Goal: Task Accomplishment & Management: Complete application form

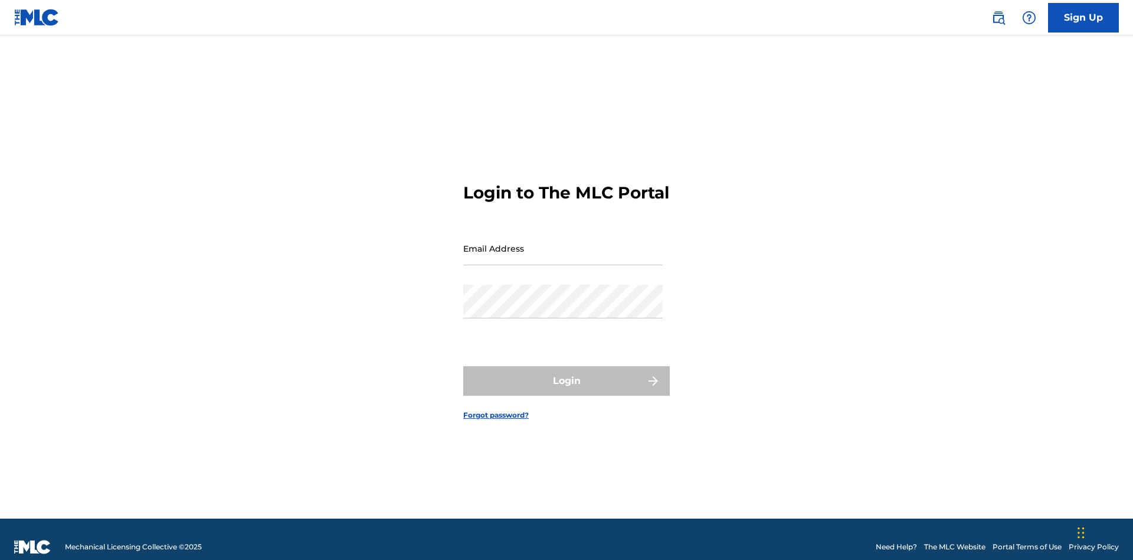
scroll to position [15, 0]
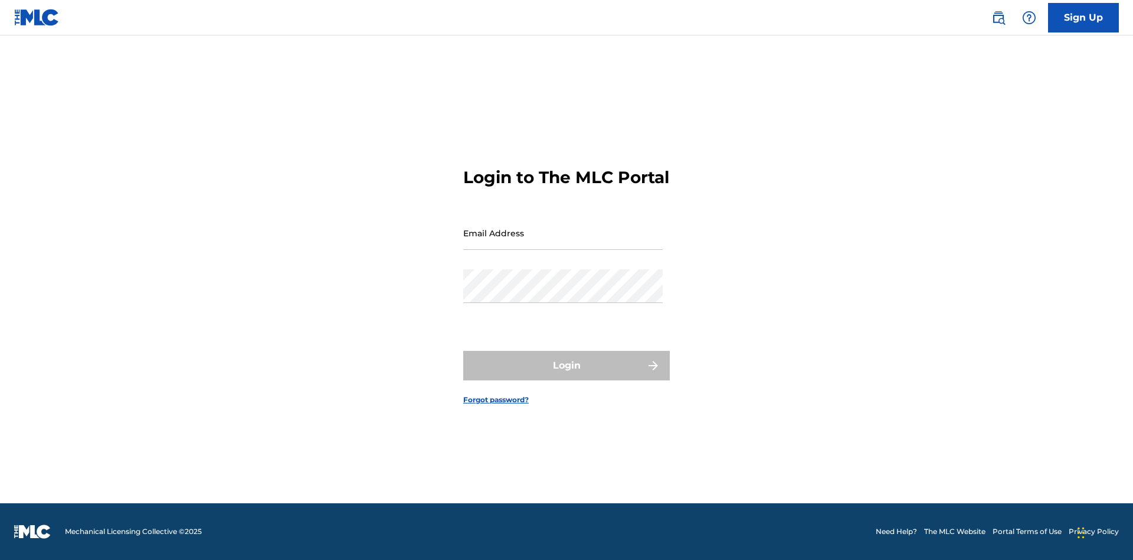
click at [563, 243] on input "Email Address" at bounding box center [562, 233] width 199 height 34
type input "[EMAIL_ADDRESS][DOMAIN_NAME]"
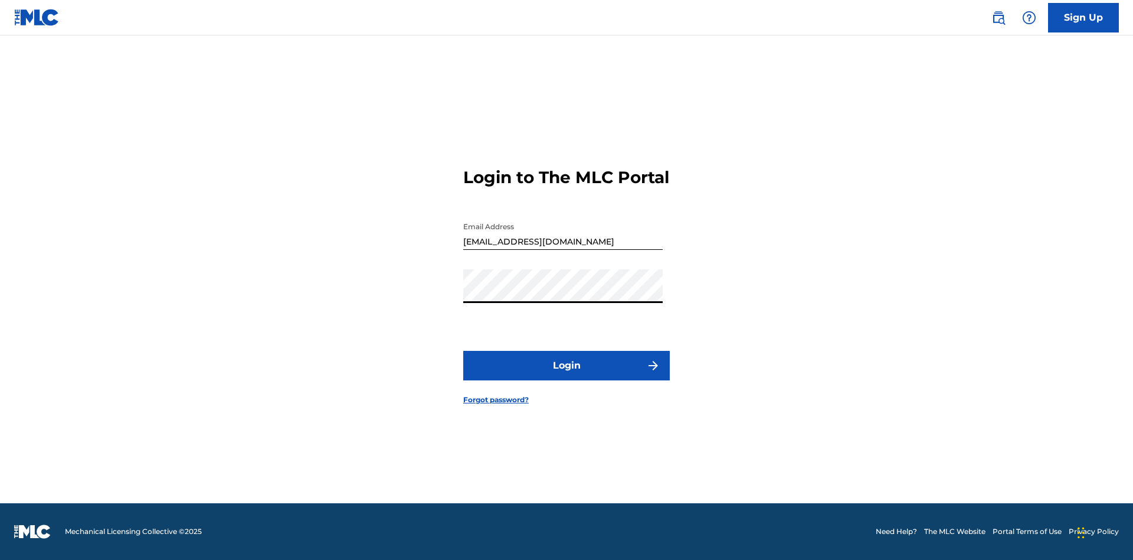
click at [567, 375] on button "Login" at bounding box center [566, 366] width 207 height 30
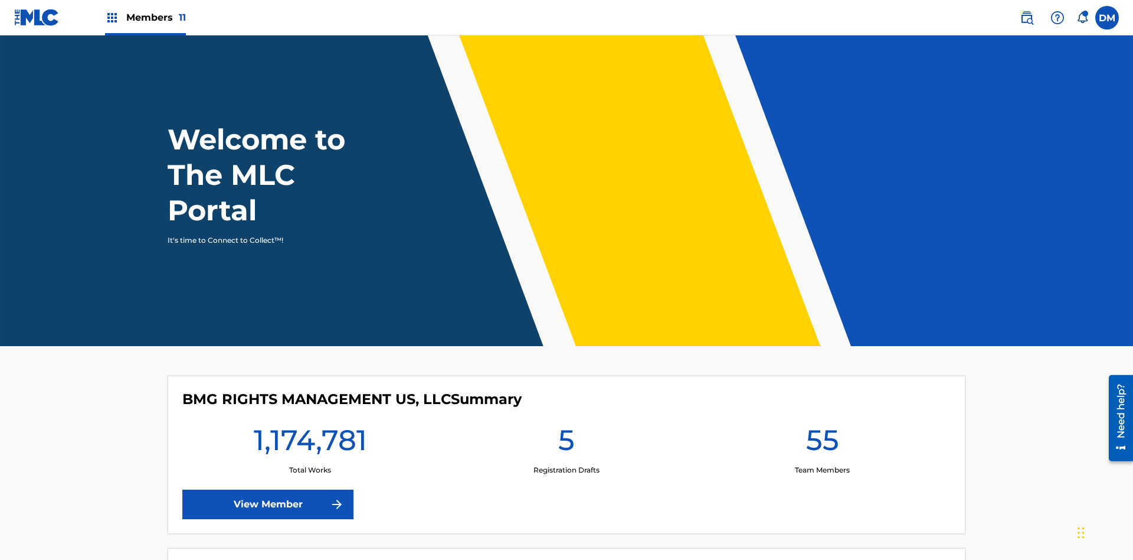
click at [145, 17] on span "Members 11" at bounding box center [156, 18] width 60 height 14
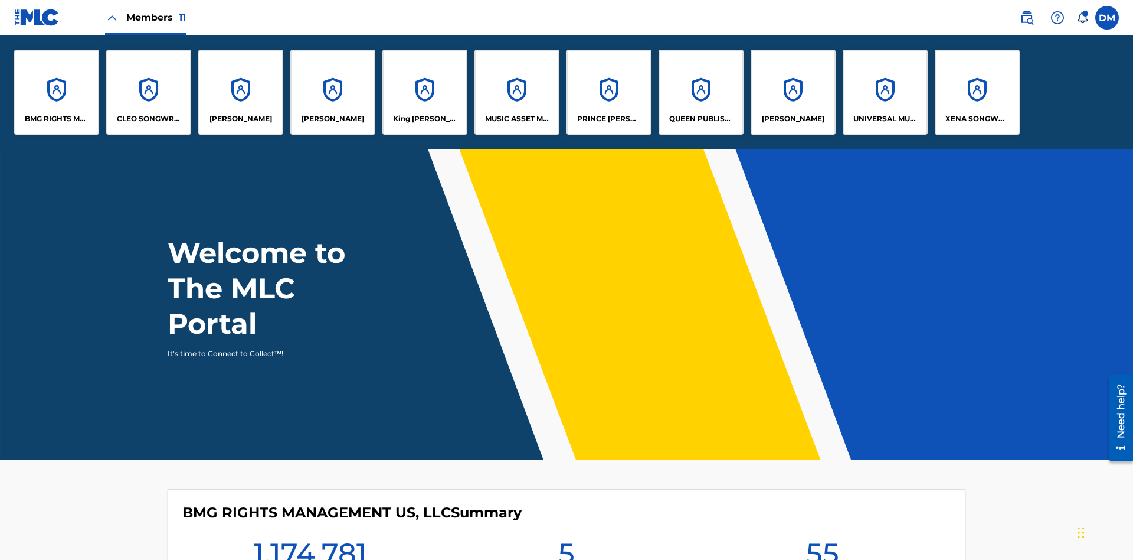
scroll to position [42, 0]
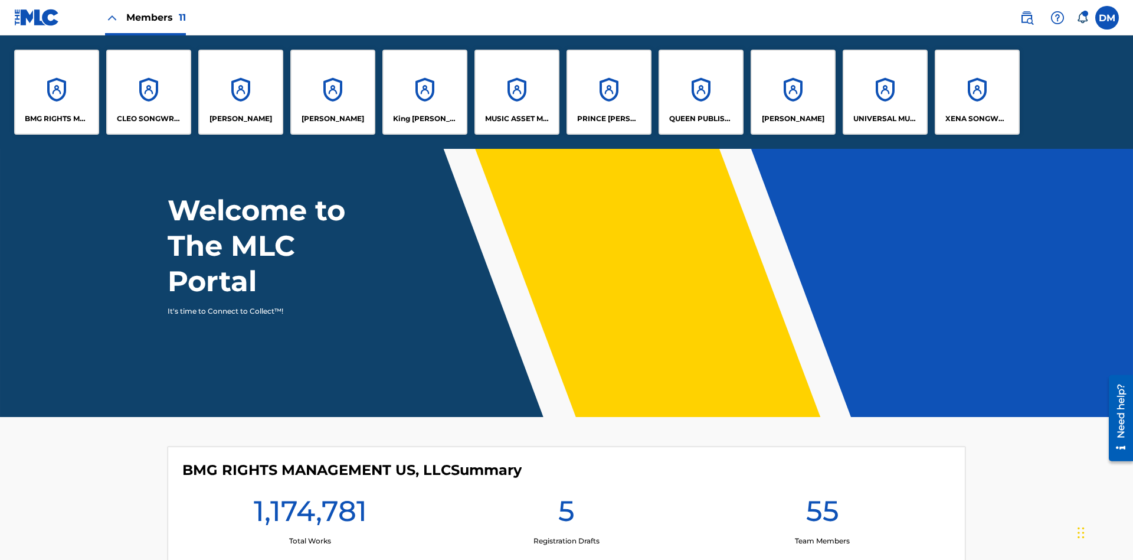
click at [885, 119] on p "UNIVERSAL MUSIC PUB GROUP" at bounding box center [885, 118] width 64 height 11
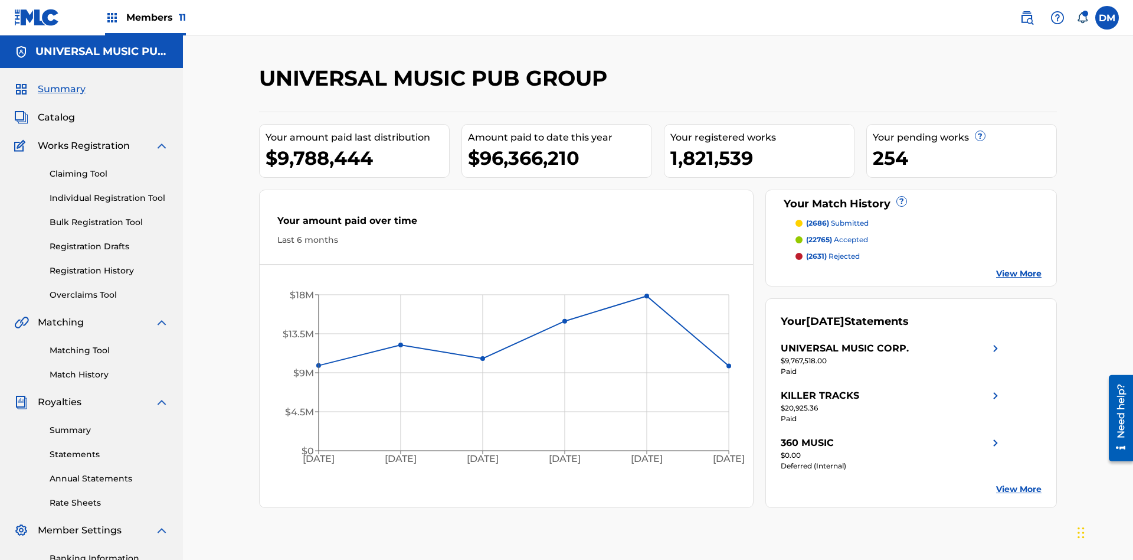
scroll to position [121, 0]
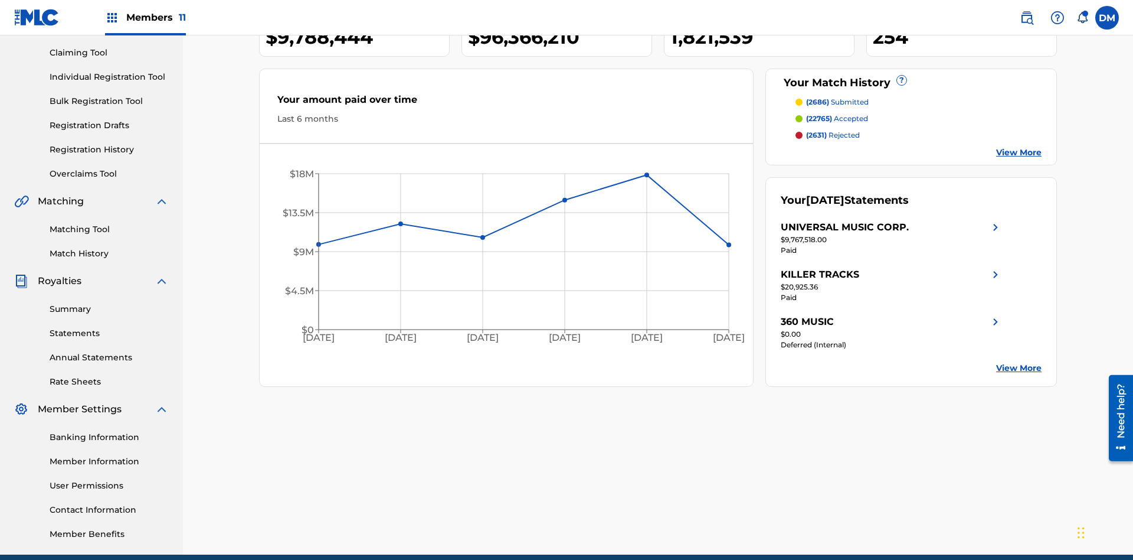
click at [109, 77] on link "Individual Registration Tool" at bounding box center [109, 77] width 119 height 12
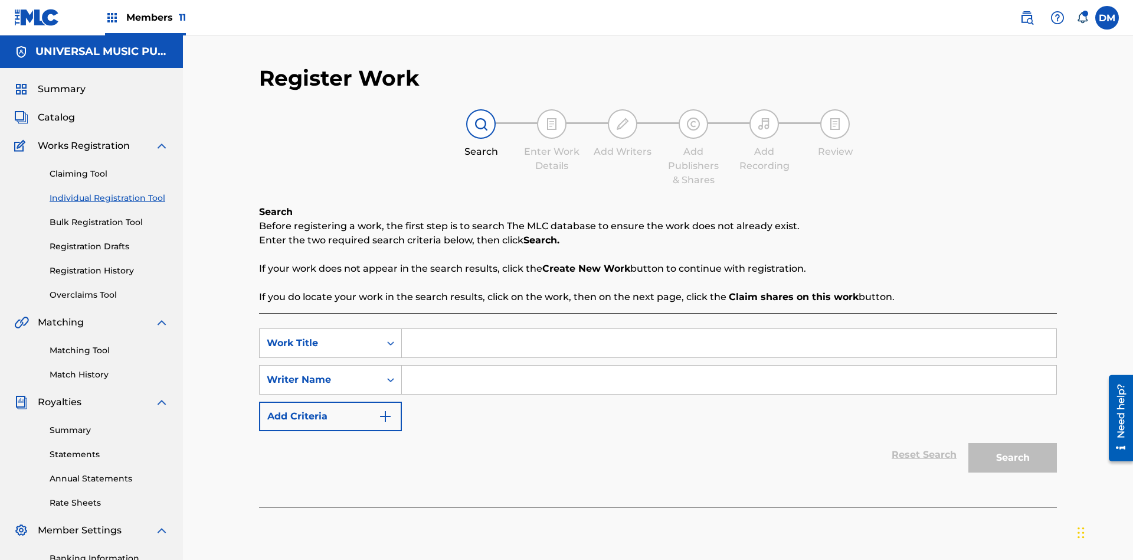
scroll to position [172, 0]
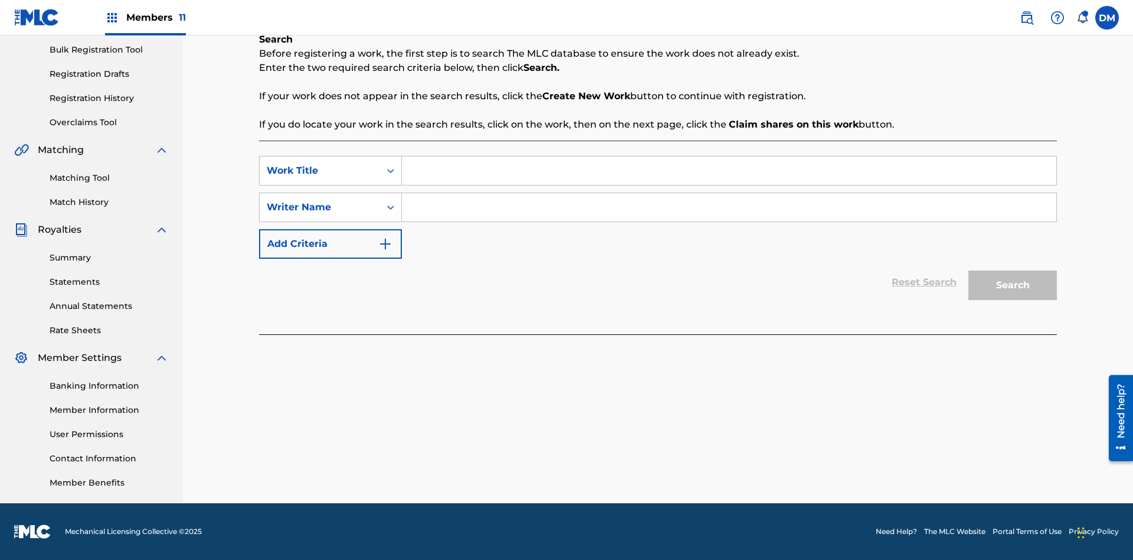
click at [729, 171] on input "Search Form" at bounding box center [729, 170] width 655 height 28
type input "Save At Publishers-Add Publishers Page Prior To Adding Publishers & Administrat…"
click at [729, 207] on input "Search Form" at bounding box center [729, 207] width 655 height 28
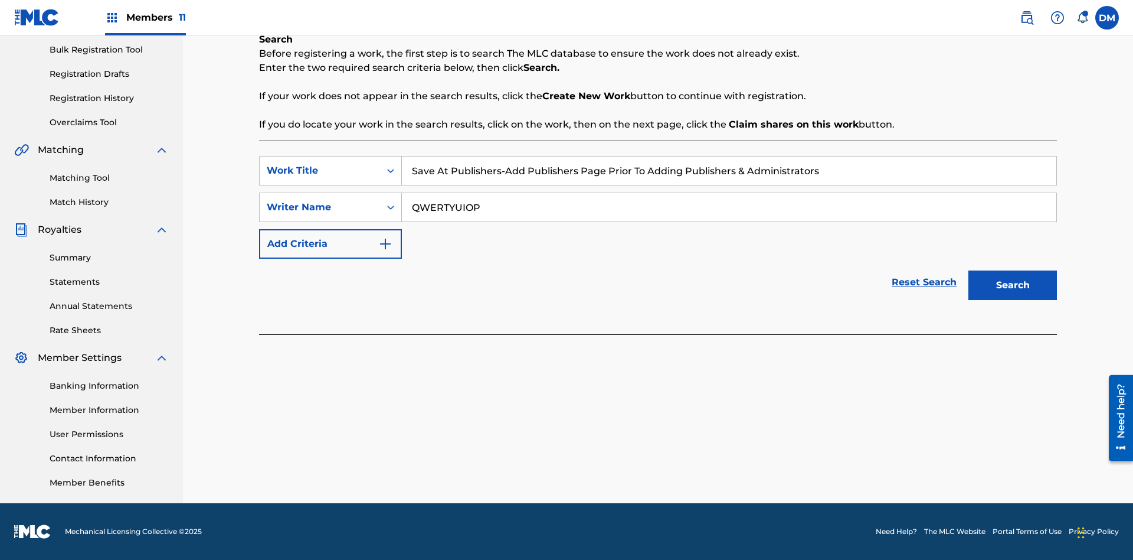
type input "QWERTYUIOP"
click at [1013, 285] on button "Search" at bounding box center [1013, 285] width 89 height 30
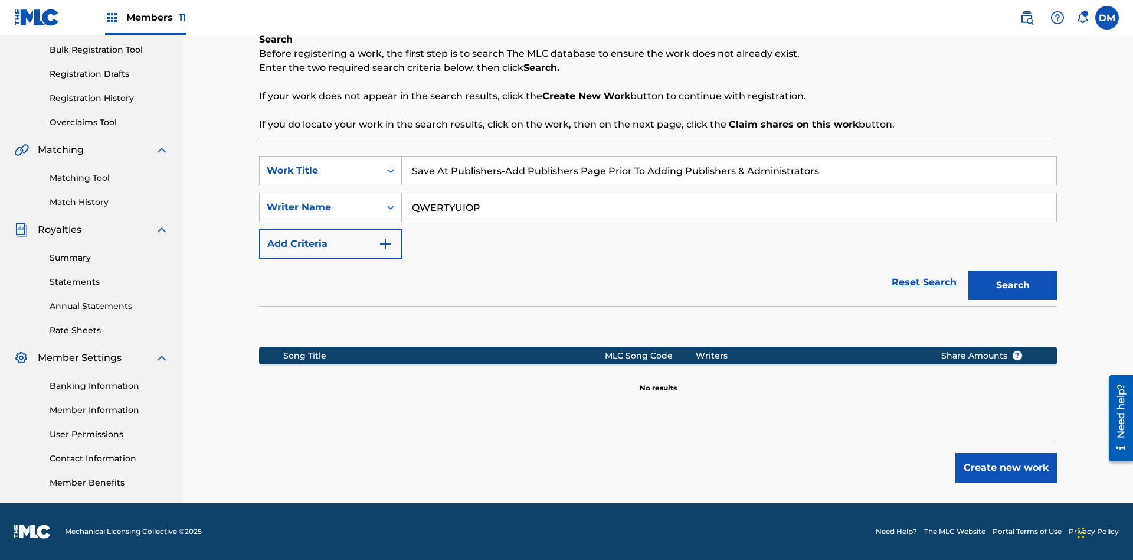
click at [1006, 467] on button "Create new work" at bounding box center [1007, 468] width 102 height 30
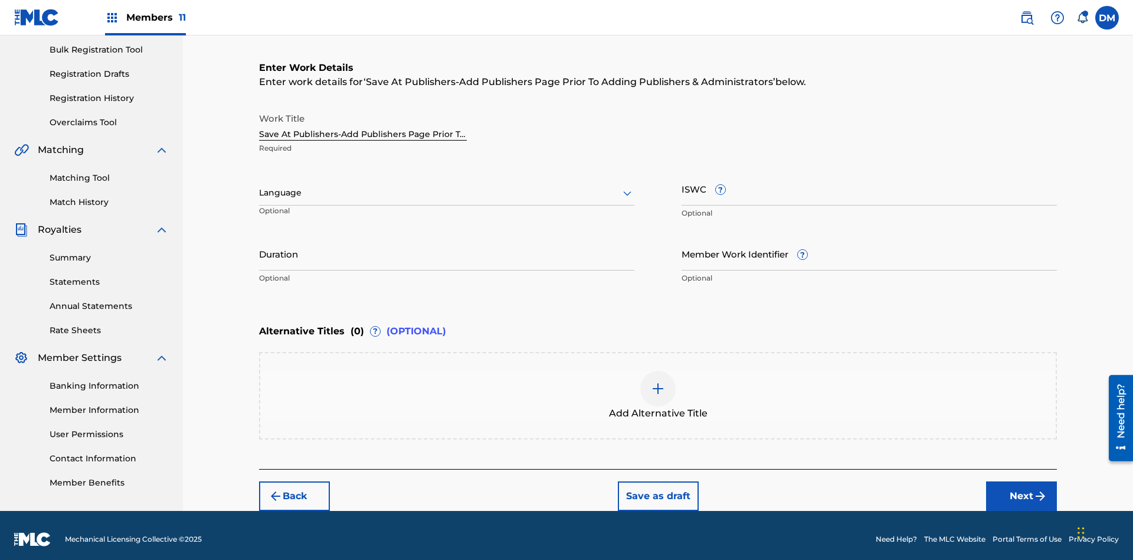
scroll to position [180, 0]
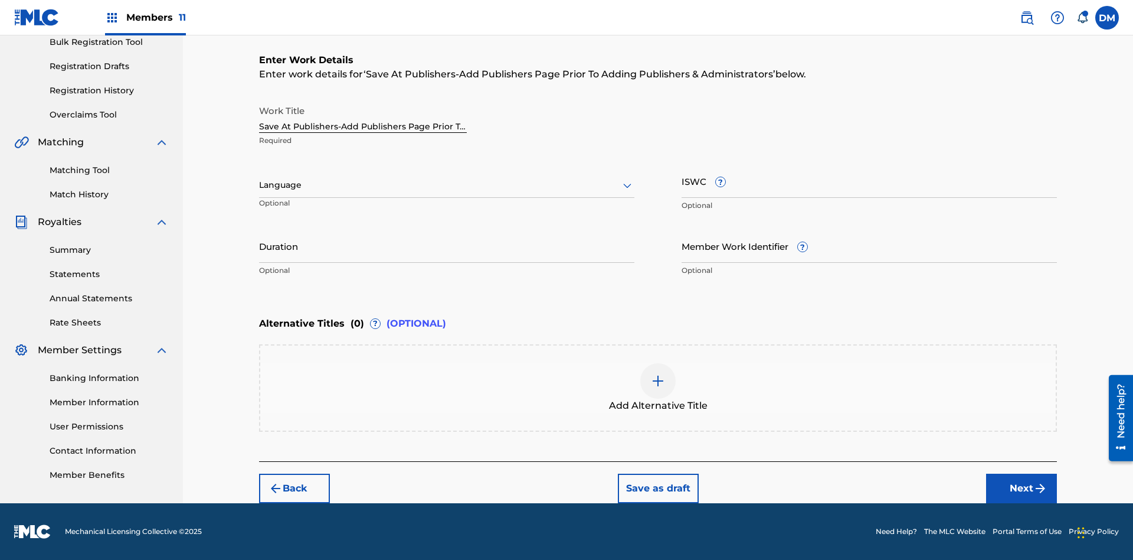
click at [447, 246] on input "Duration" at bounding box center [446, 246] width 375 height 34
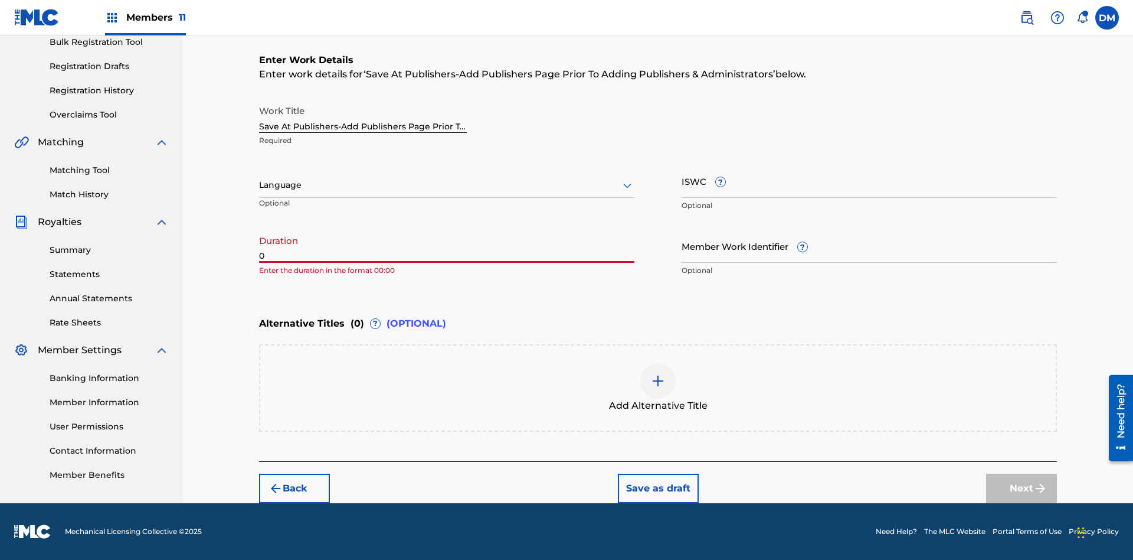
click at [447, 246] on input "0" at bounding box center [446, 246] width 375 height 34
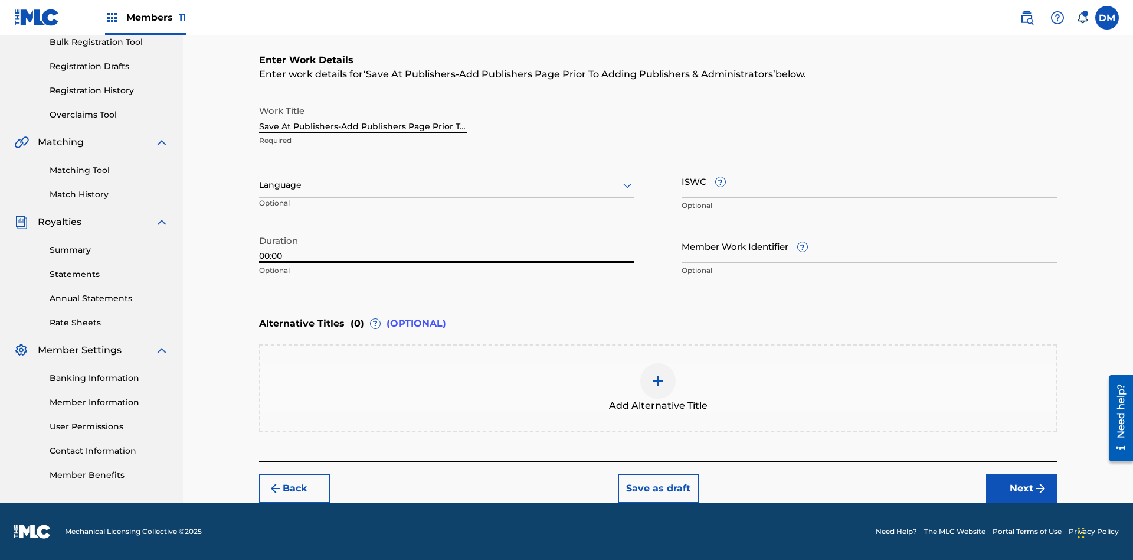
type input "00:00"
click at [627, 185] on icon at bounding box center [627, 185] width 14 height 14
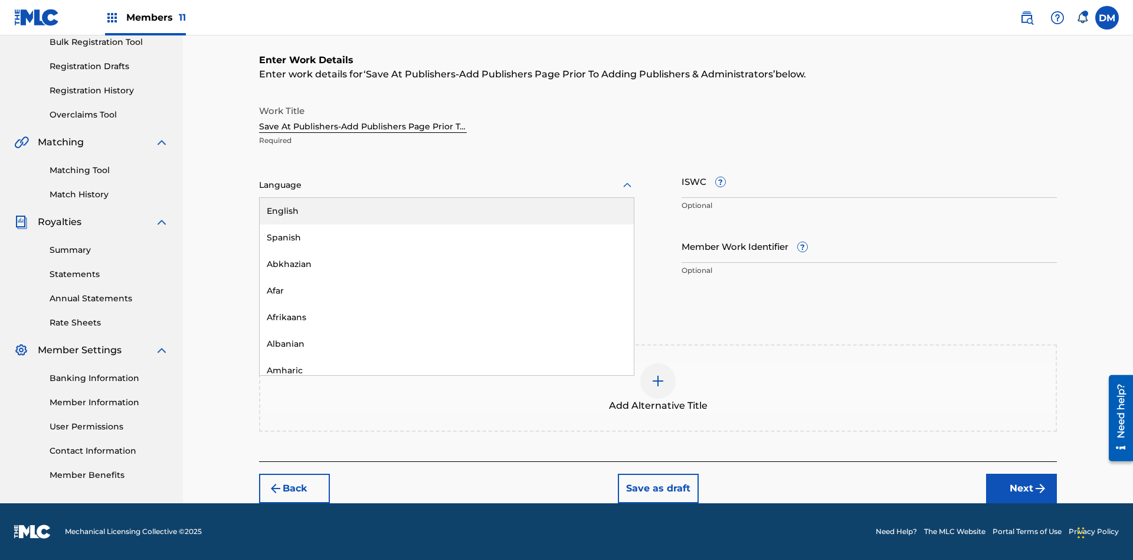
click at [447, 290] on div "Afar" at bounding box center [447, 290] width 374 height 27
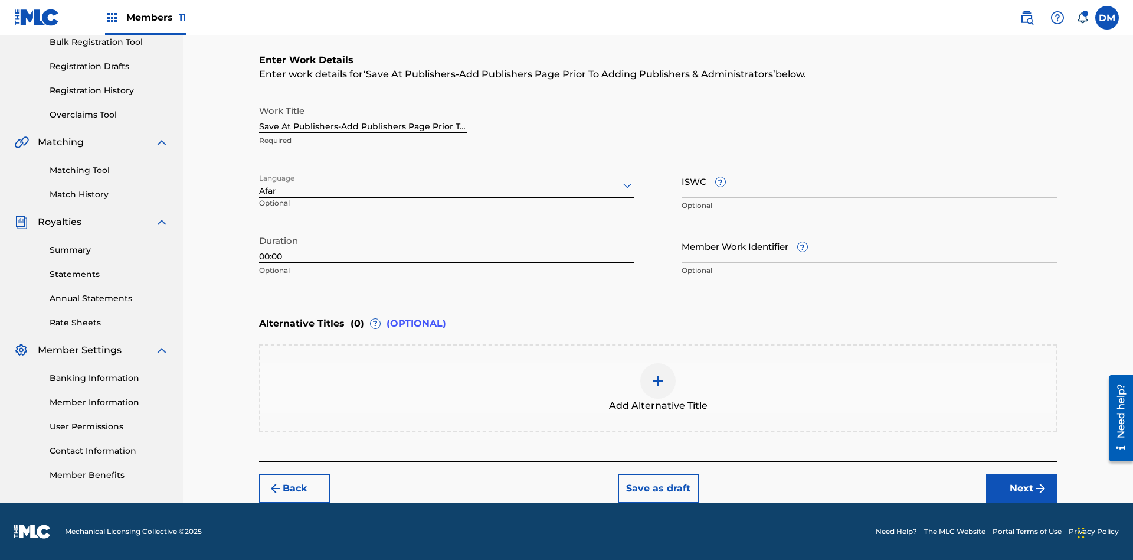
click at [869, 246] on input "Member Work Identifier ?" at bounding box center [869, 246] width 375 height 34
type input "[PHONE_NUMBER]"
click at [869, 181] on input "ISWC ?" at bounding box center [869, 181] width 375 height 34
type input "T-123.456.789-4"
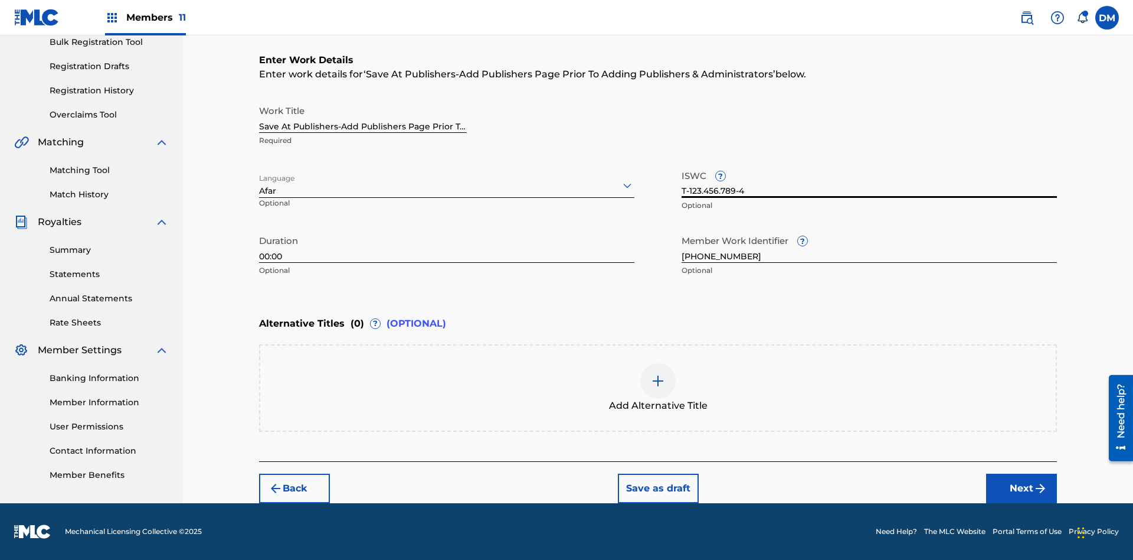
click at [658, 387] on img at bounding box center [658, 381] width 14 height 14
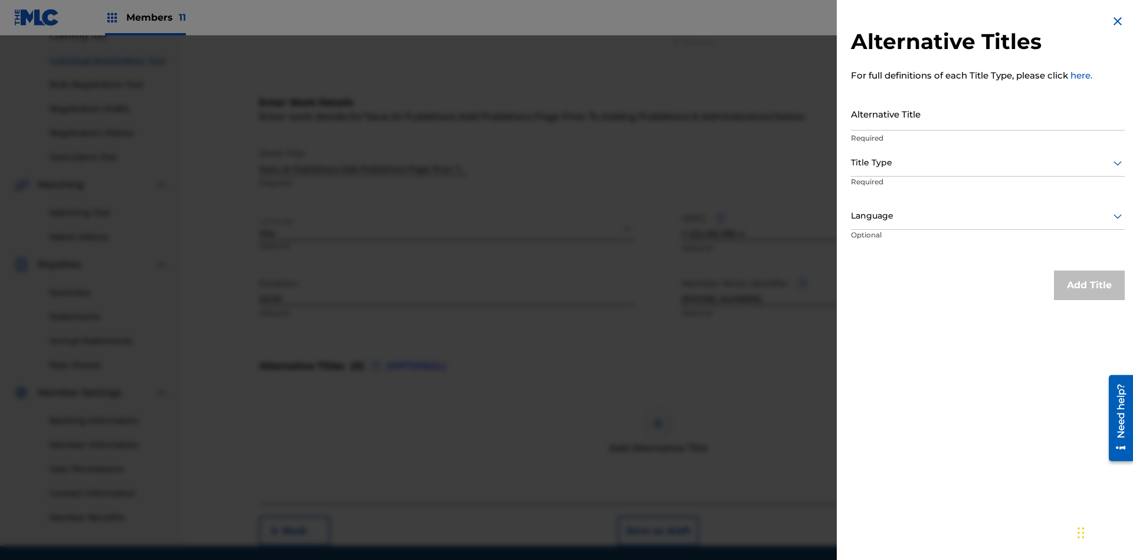
click at [988, 113] on input "Alternative Title" at bounding box center [988, 114] width 274 height 34
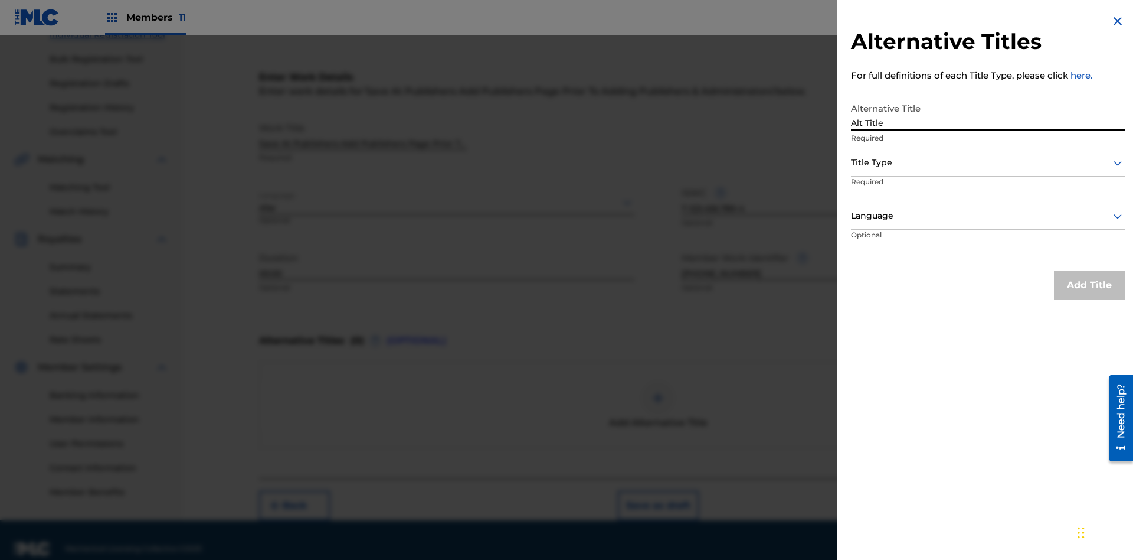
scroll to position [180, 0]
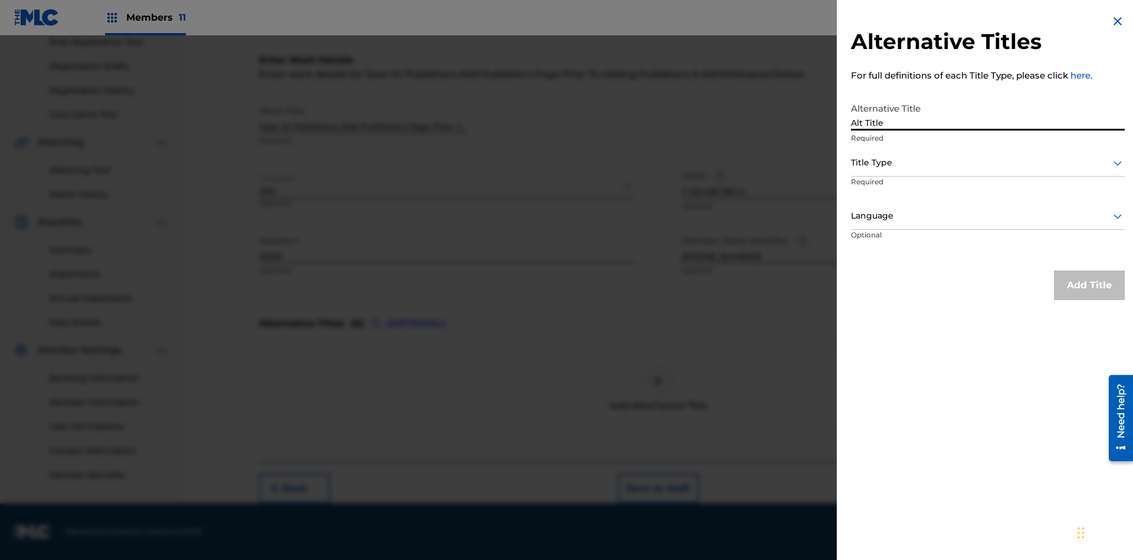
type input "Alt Title"
click at [988, 162] on div at bounding box center [988, 162] width 274 height 15
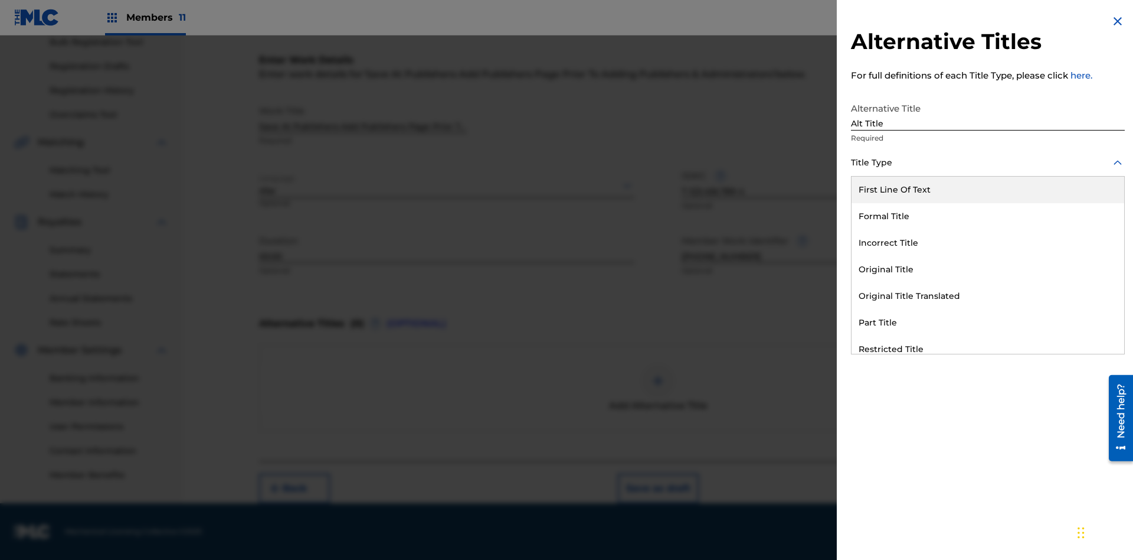
click at [988, 269] on div "Original Title" at bounding box center [988, 269] width 273 height 27
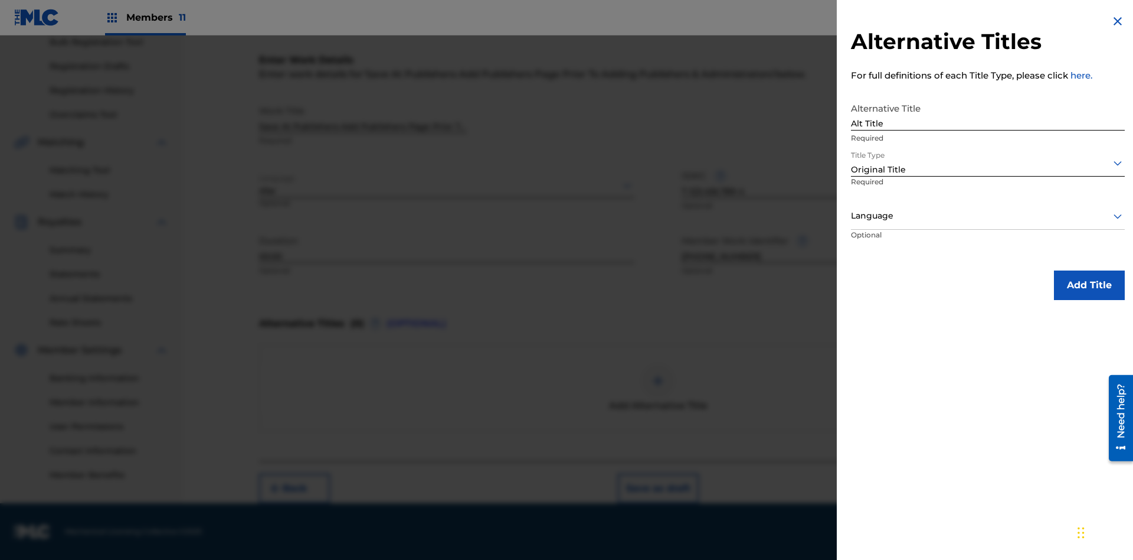
click at [988, 215] on div at bounding box center [988, 215] width 274 height 15
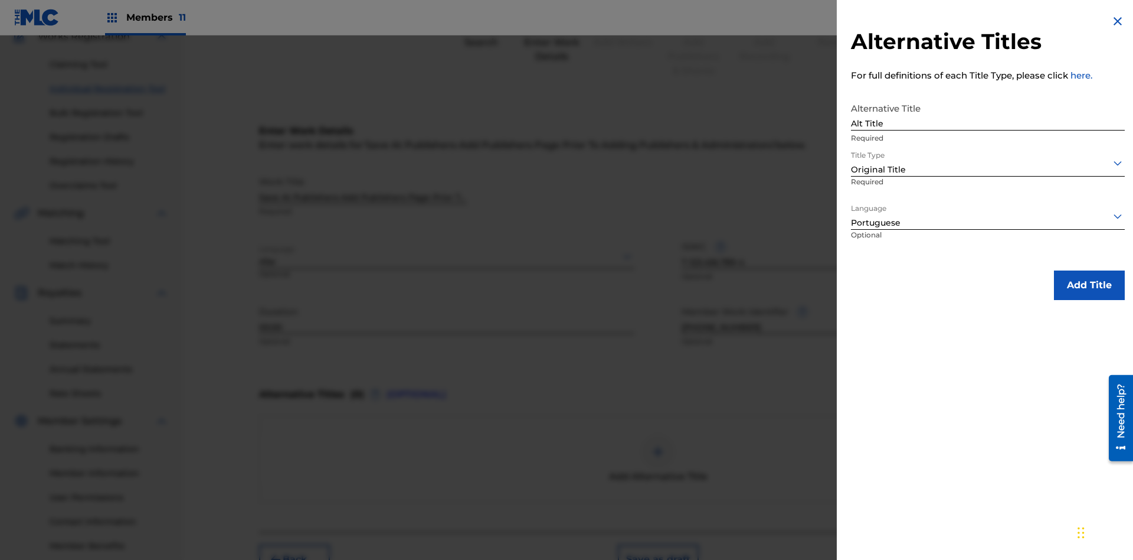
click at [1090, 284] on button "Add Title" at bounding box center [1089, 285] width 71 height 30
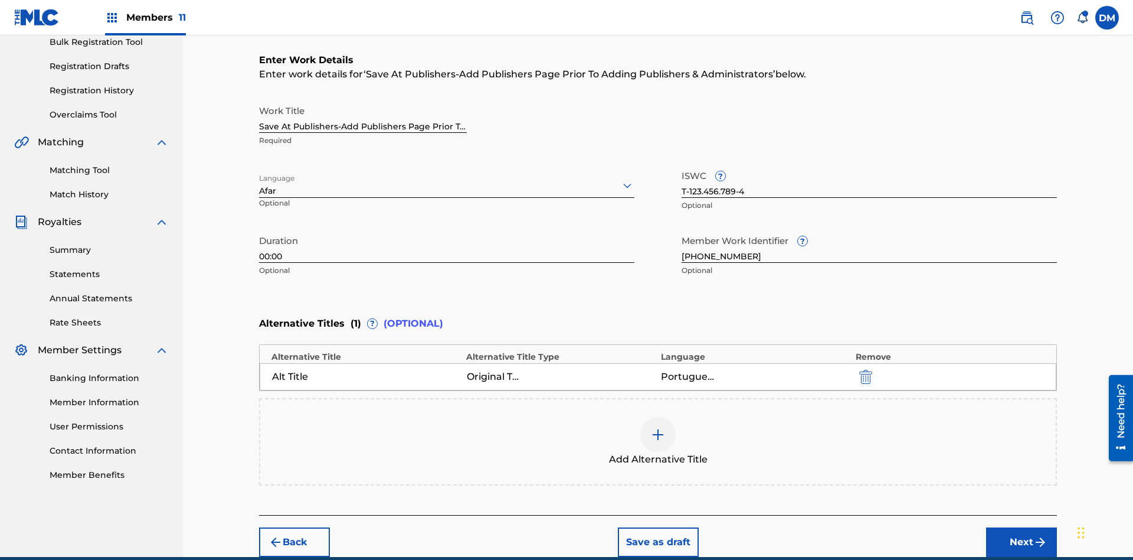
scroll to position [234, 0]
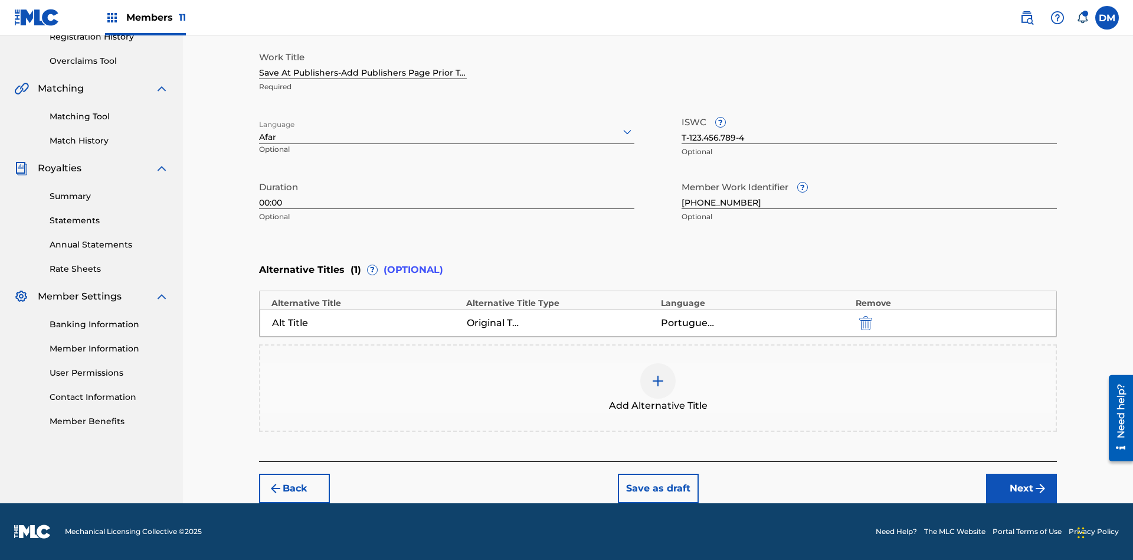
click at [1022, 488] on button "Next" at bounding box center [1021, 488] width 71 height 30
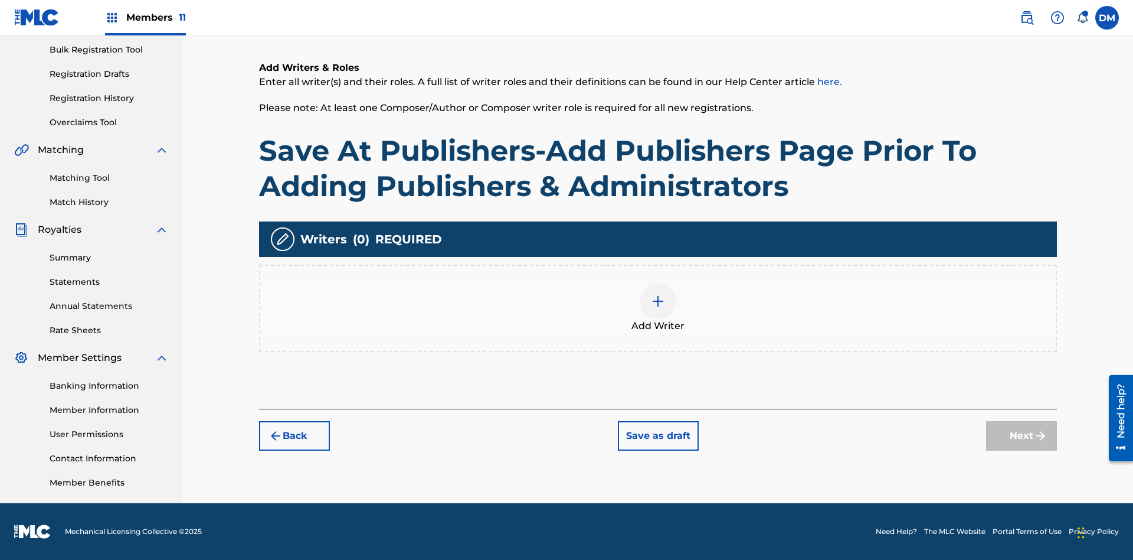
click at [658, 307] on img at bounding box center [658, 301] width 14 height 14
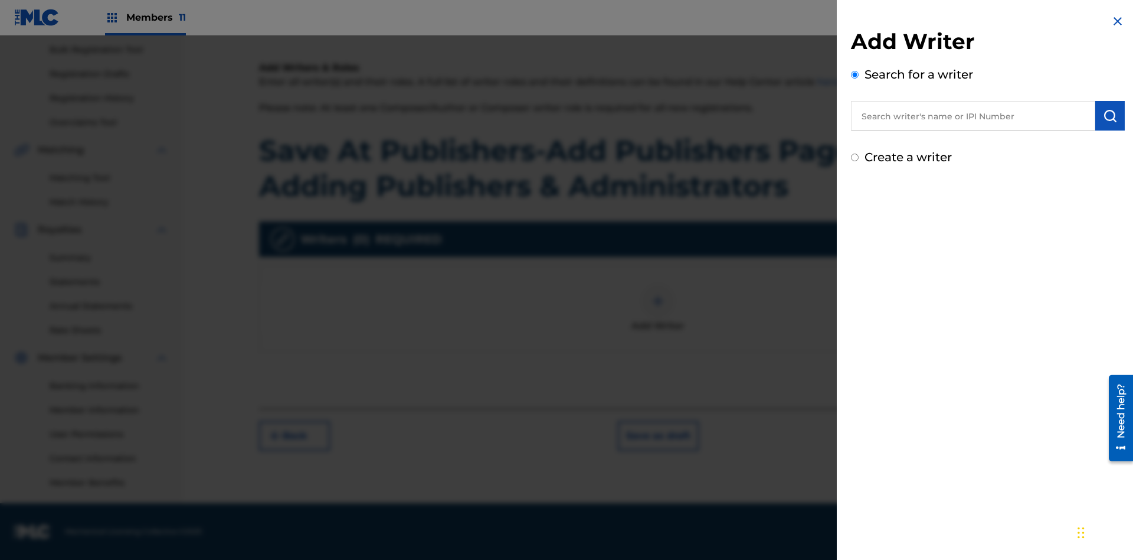
click at [973, 116] on input "text" at bounding box center [973, 116] width 244 height 30
type input "[PERSON_NAME]"
click at [1110, 116] on img "submit" at bounding box center [1110, 116] width 14 height 14
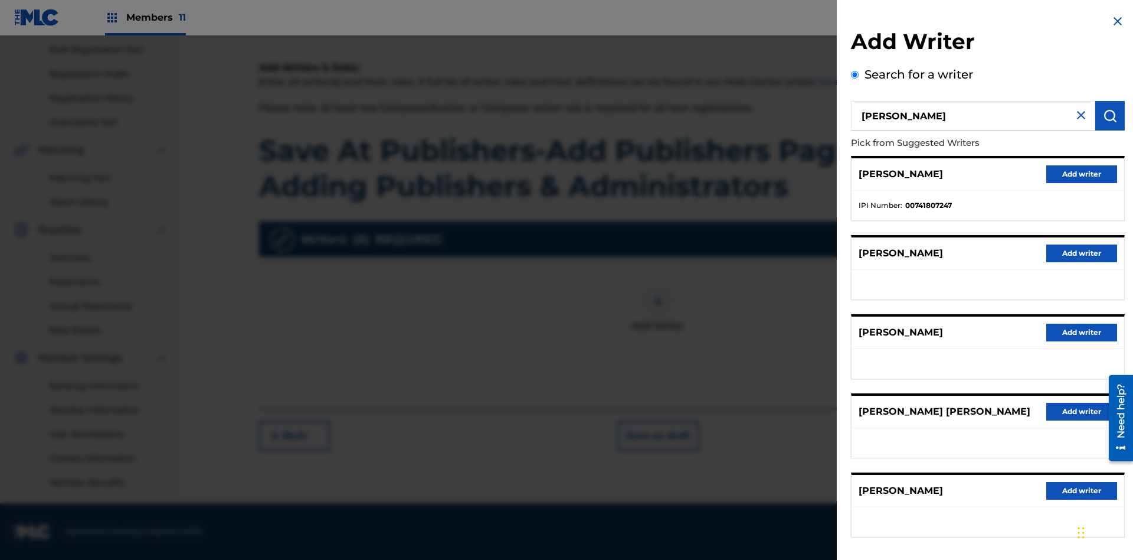
click at [1082, 174] on button "Add writer" at bounding box center [1081, 174] width 71 height 18
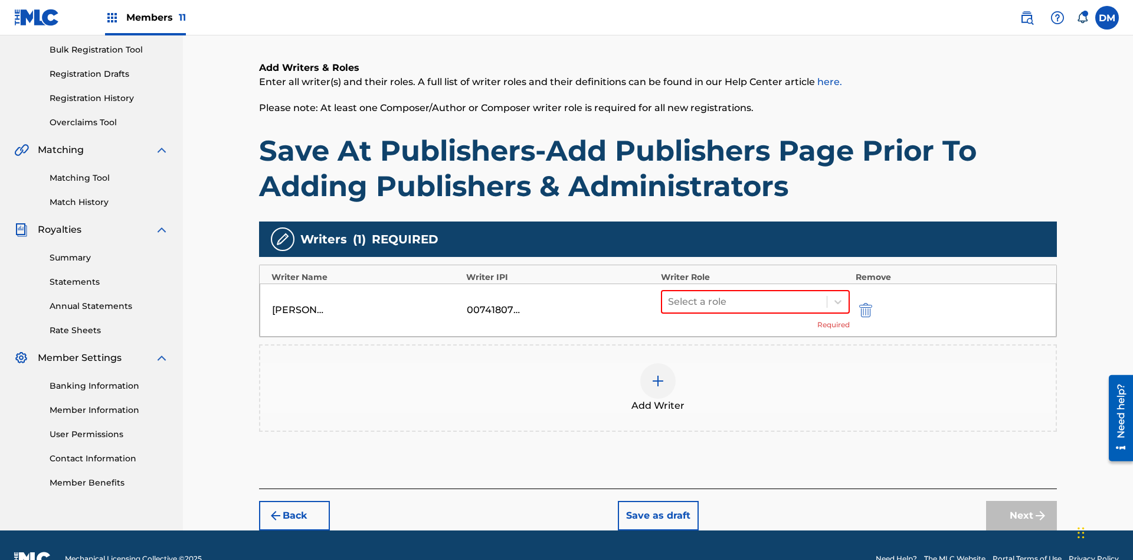
scroll to position [199, 0]
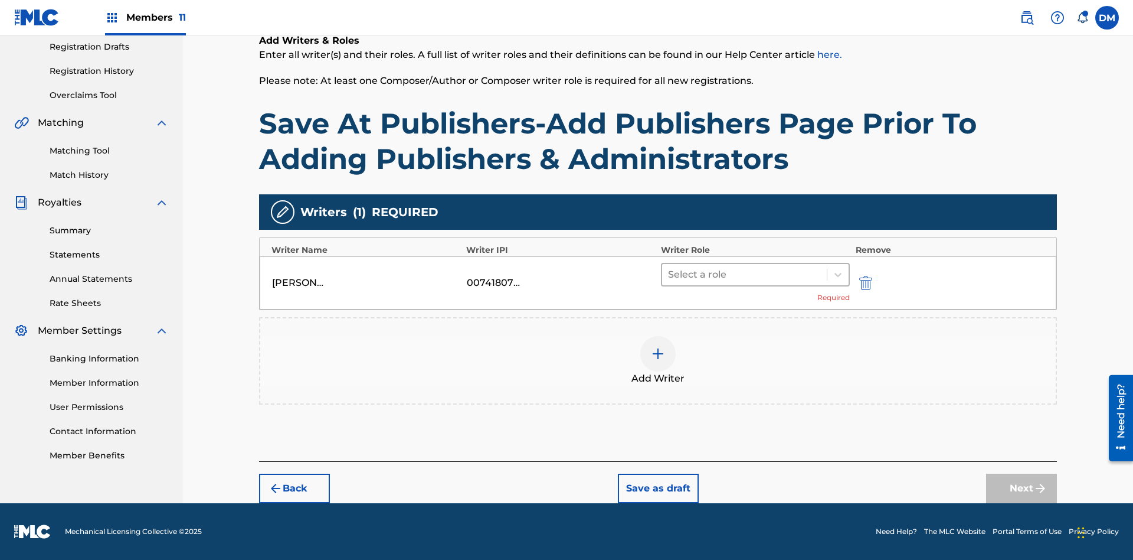
click at [669, 274] on input "text" at bounding box center [669, 274] width 2 height 14
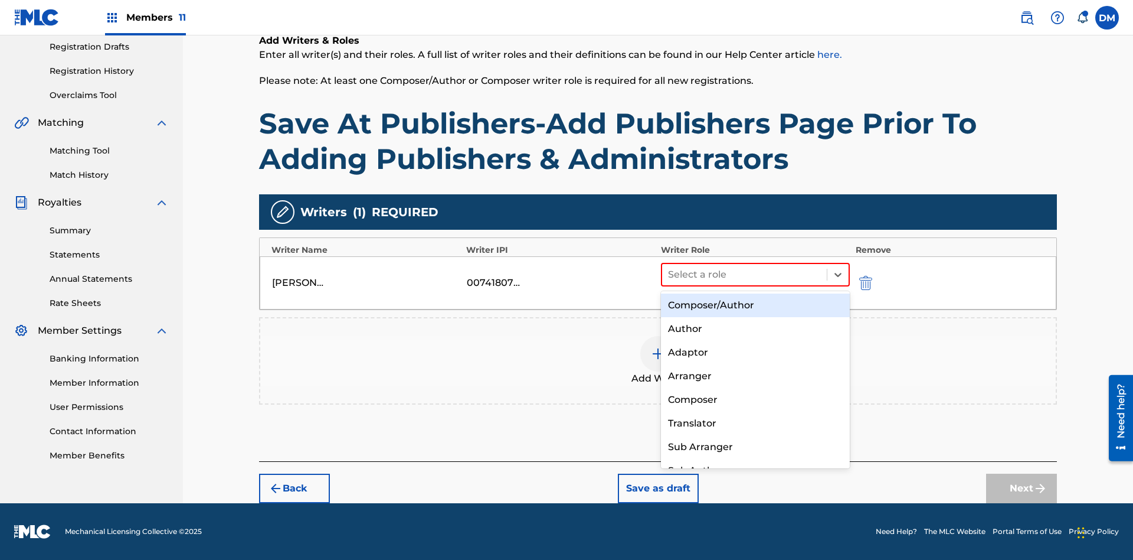
click at [755, 399] on div "Composer" at bounding box center [755, 400] width 189 height 24
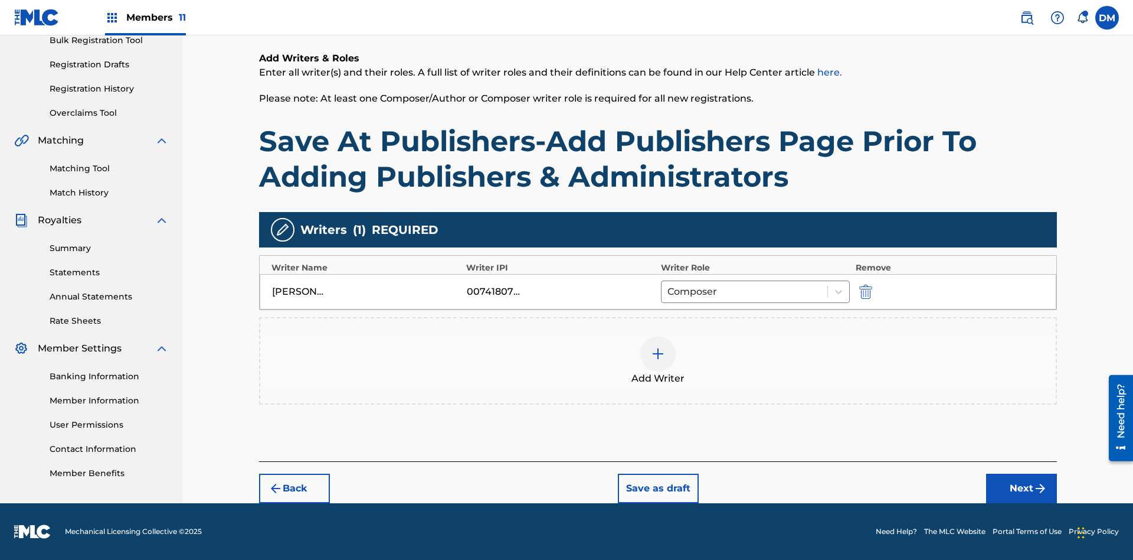
scroll to position [182, 0]
click at [1022, 488] on button "Next" at bounding box center [1021, 488] width 71 height 30
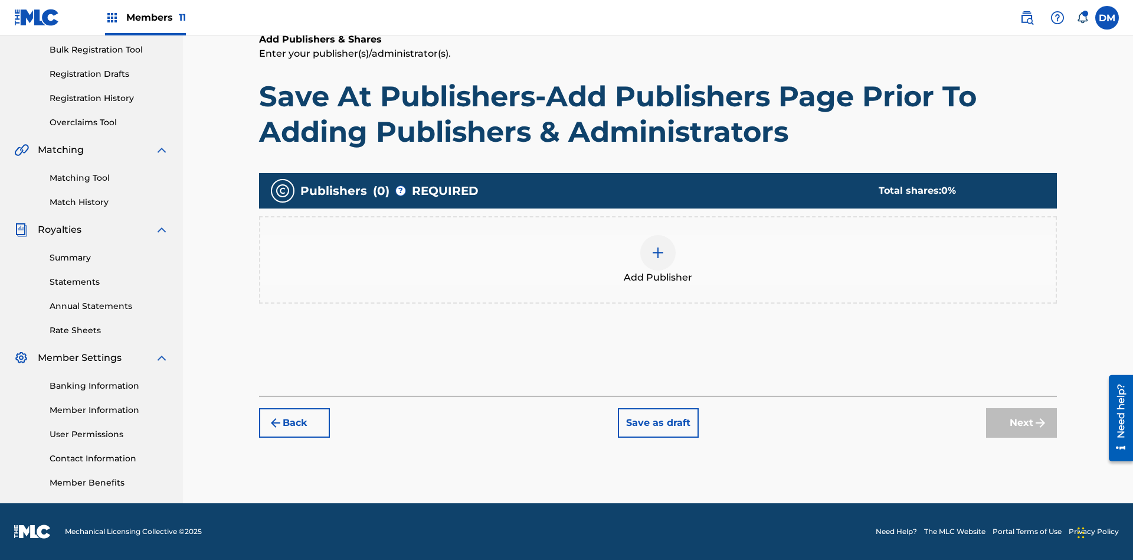
click at [657, 422] on button "Save as draft" at bounding box center [658, 423] width 81 height 30
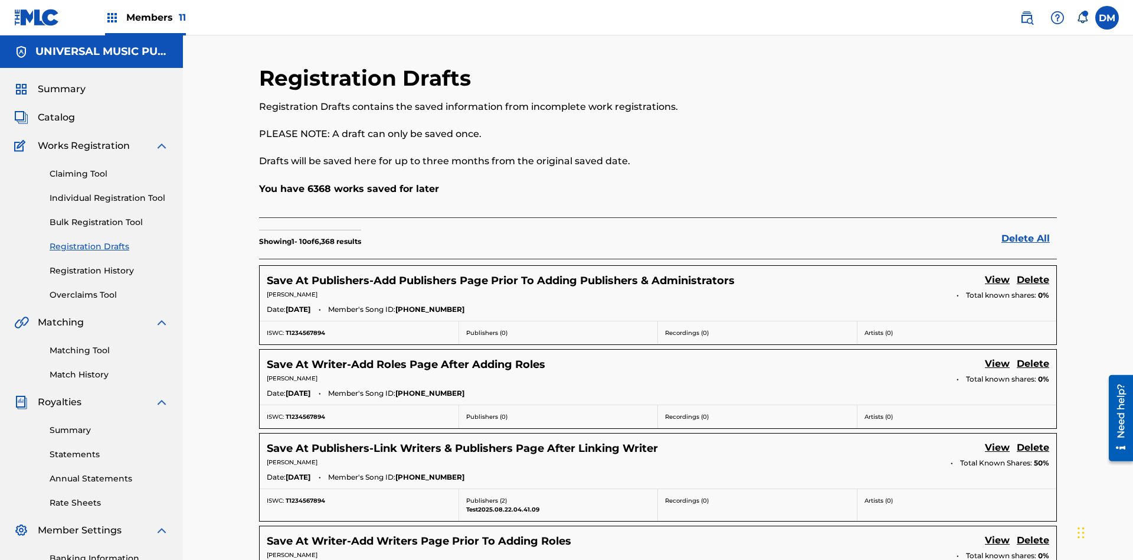
scroll to position [202, 0]
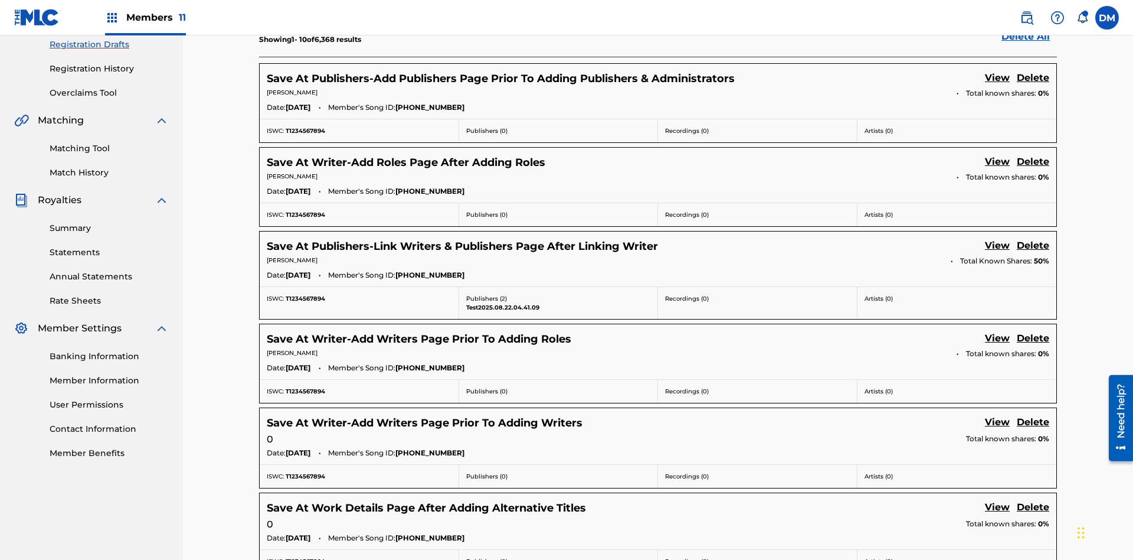
click at [997, 78] on link "View" at bounding box center [997, 79] width 25 height 16
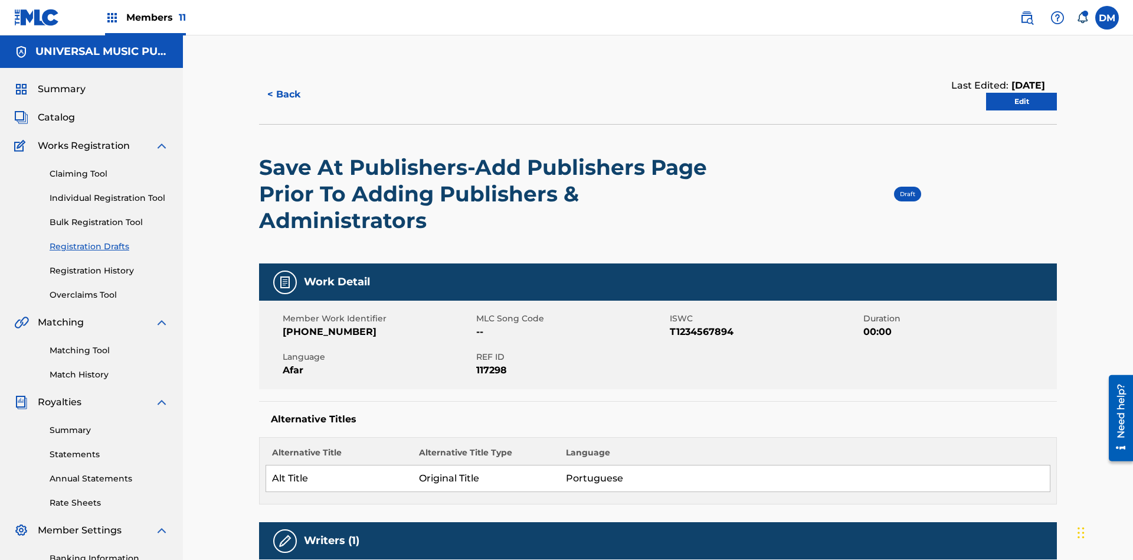
scroll to position [22, 0]
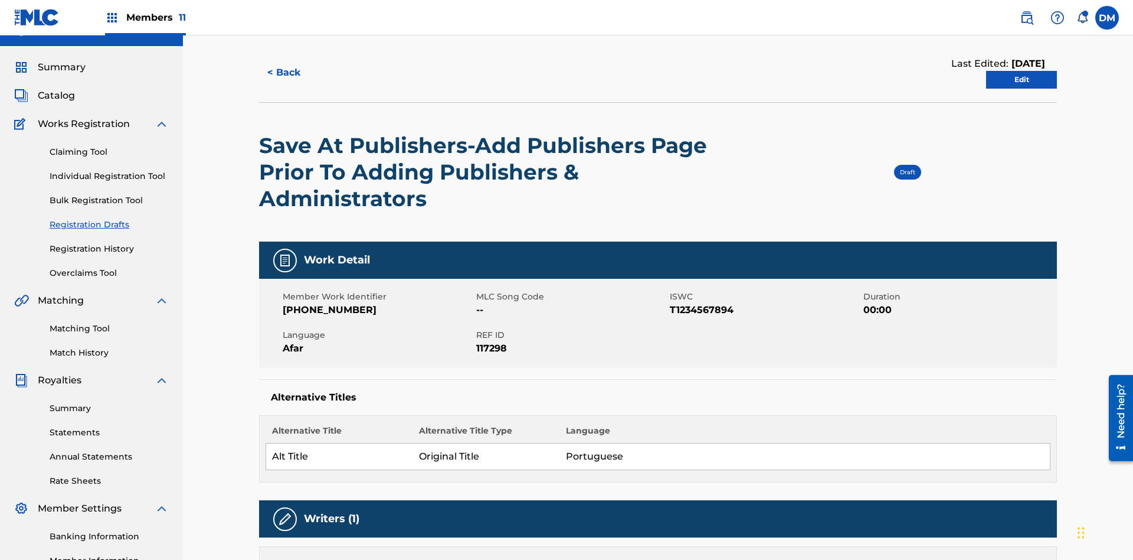
click at [1022, 80] on link "Edit" at bounding box center [1021, 80] width 71 height 18
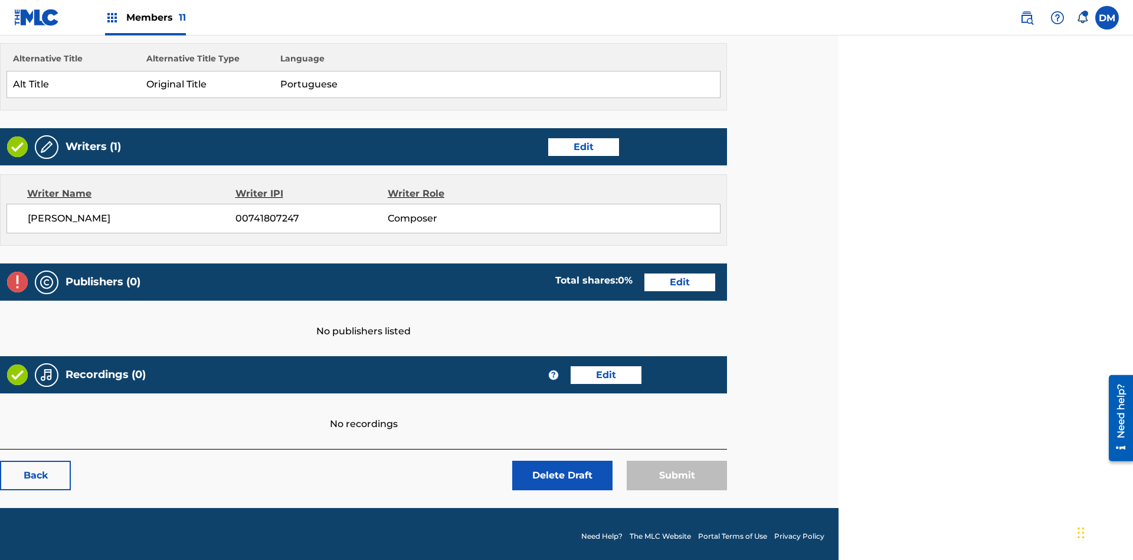
scroll to position [356, 295]
